Goal: Navigation & Orientation: Find specific page/section

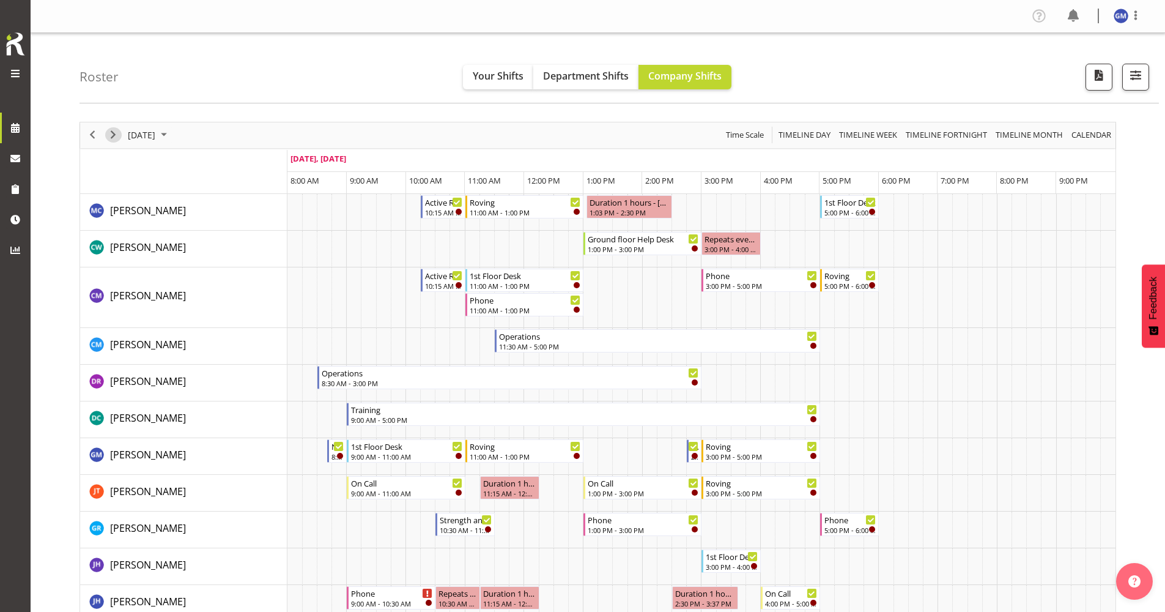
click at [113, 136] on span "Next" at bounding box center [113, 134] width 15 height 15
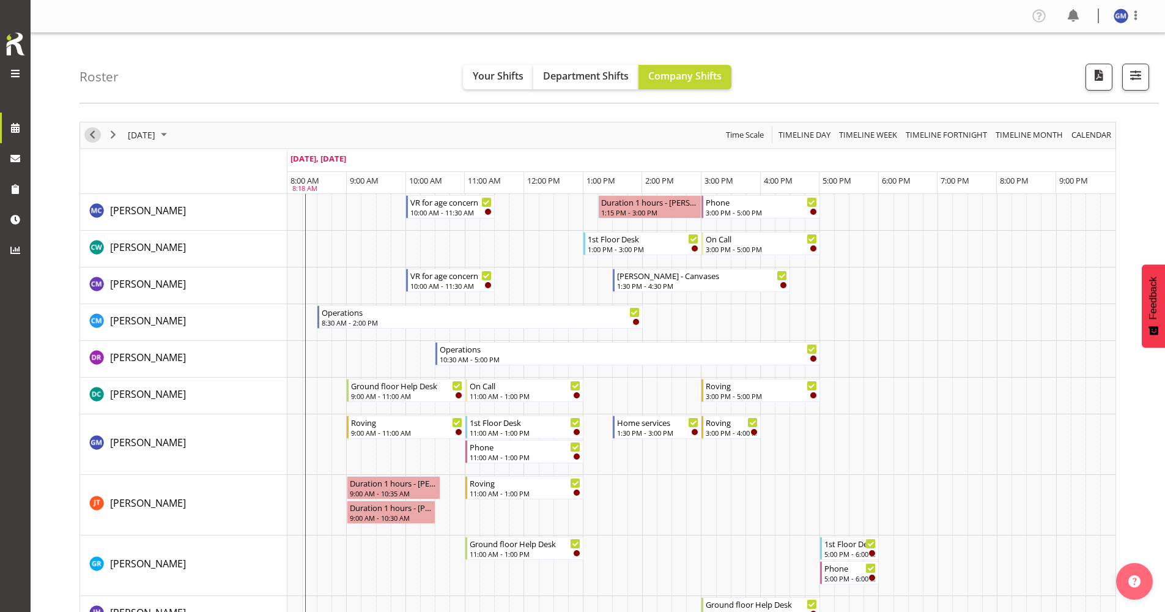
click at [98, 140] on span "Previous" at bounding box center [92, 134] width 15 height 15
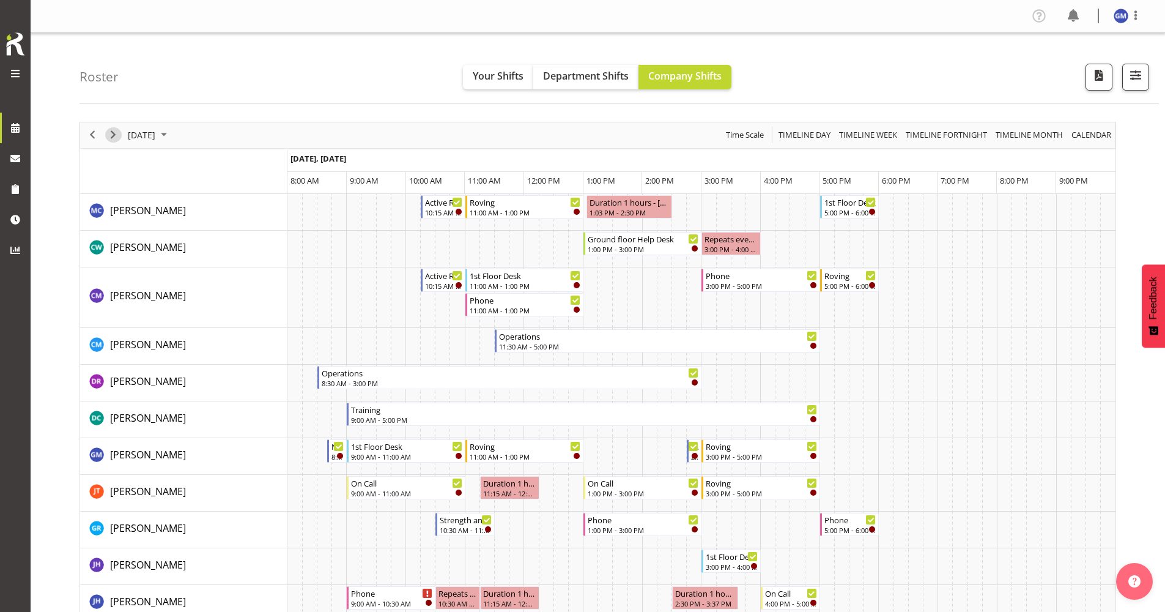
click at [111, 138] on span "Next" at bounding box center [113, 134] width 15 height 15
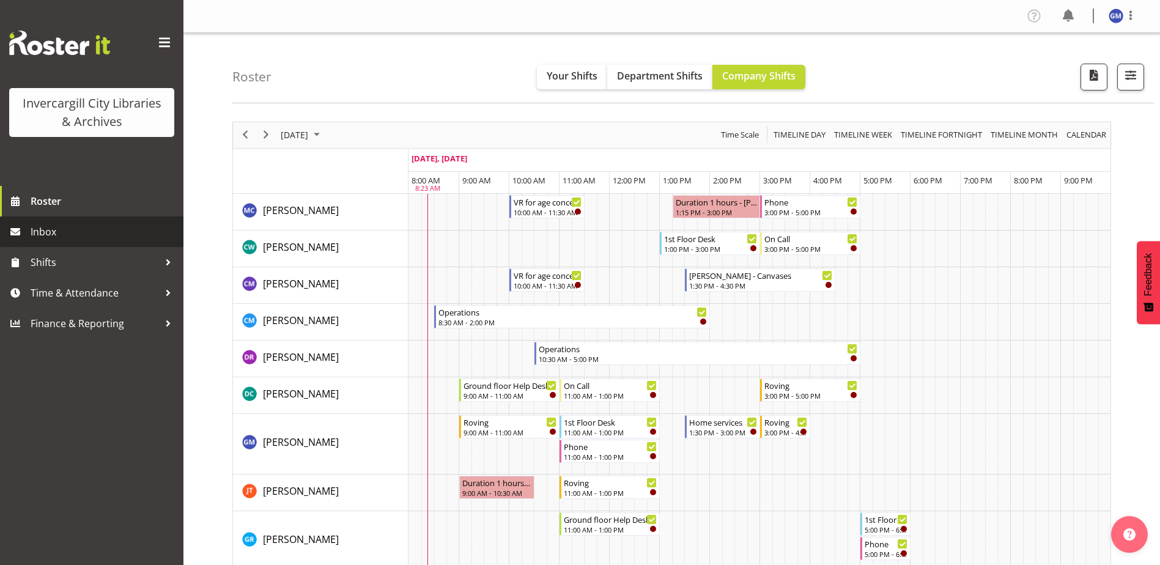
click at [68, 234] on span "Inbox" at bounding box center [104, 232] width 147 height 18
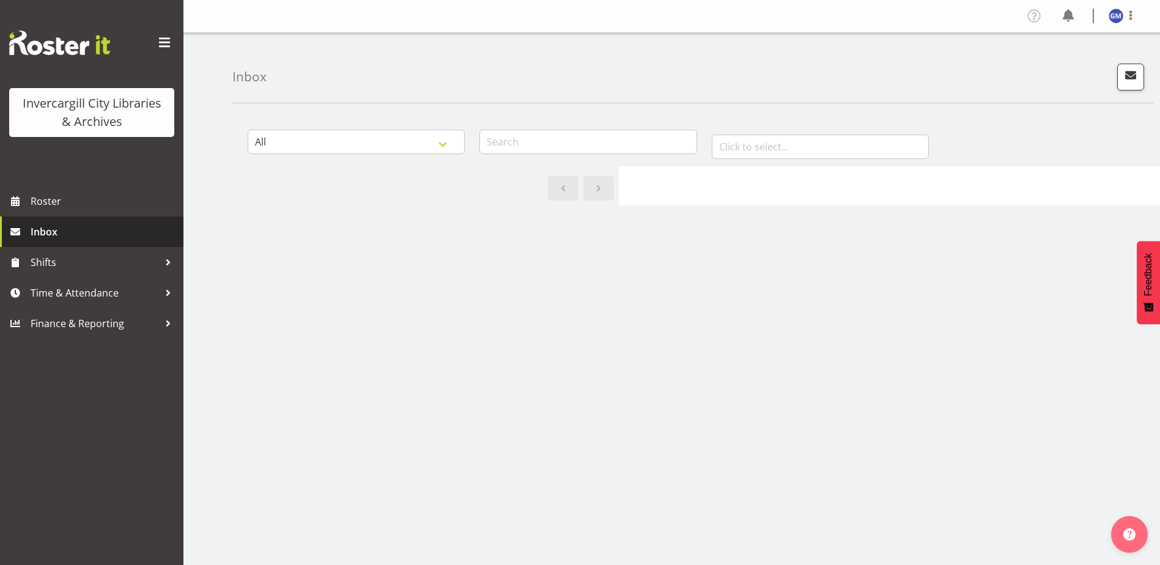
click at [134, 231] on span "Inbox" at bounding box center [104, 232] width 147 height 18
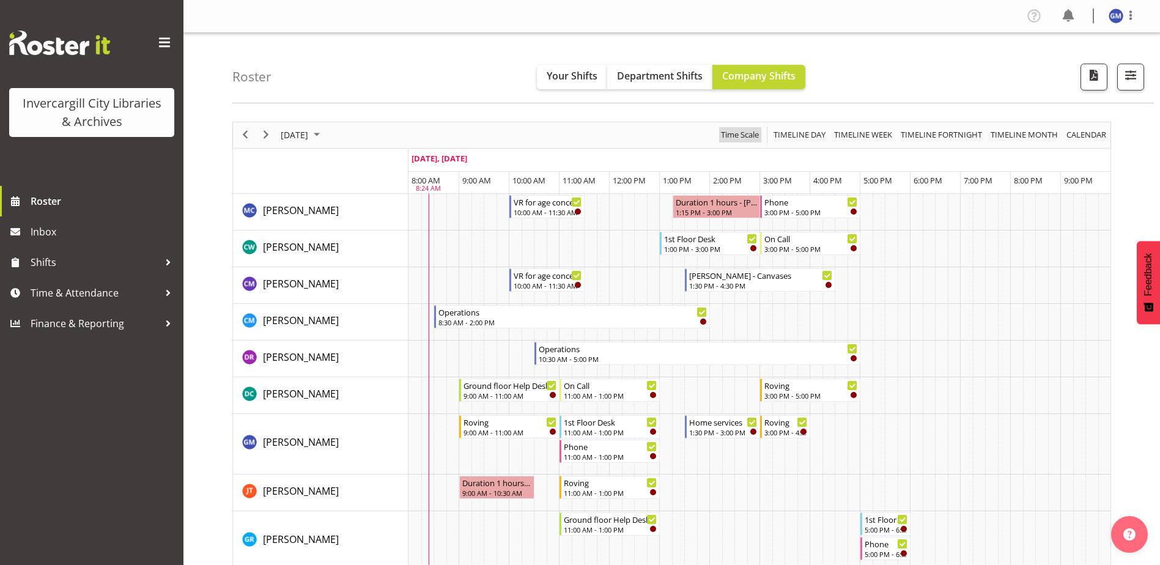
click at [755, 133] on span "Time Scale" at bounding box center [740, 134] width 40 height 15
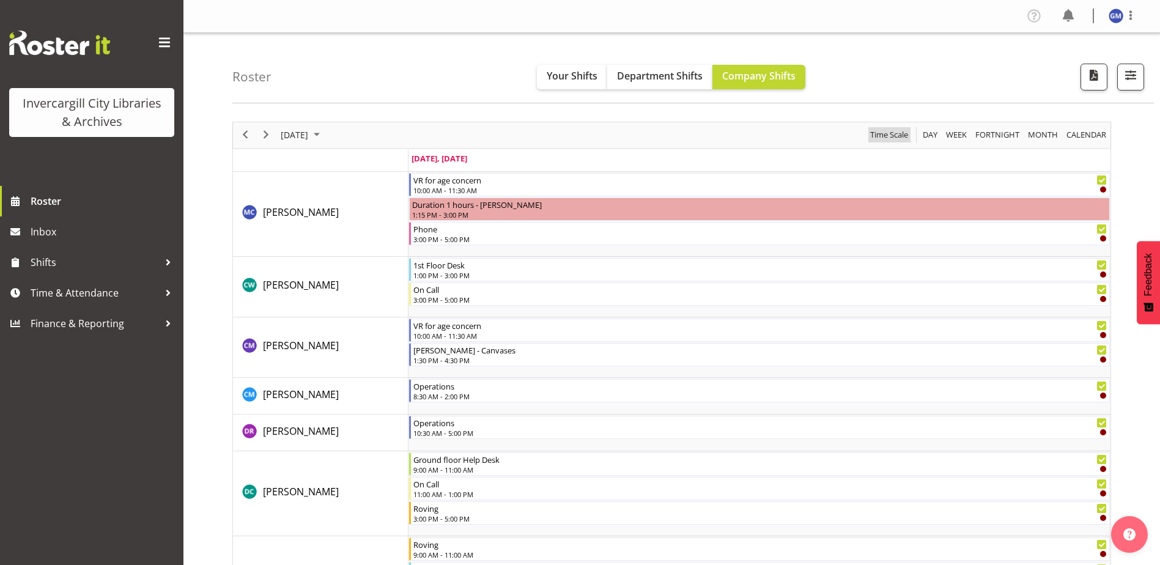
click at [907, 141] on span "Time Scale" at bounding box center [889, 134] width 40 height 15
